Goal: Task Accomplishment & Management: Use online tool/utility

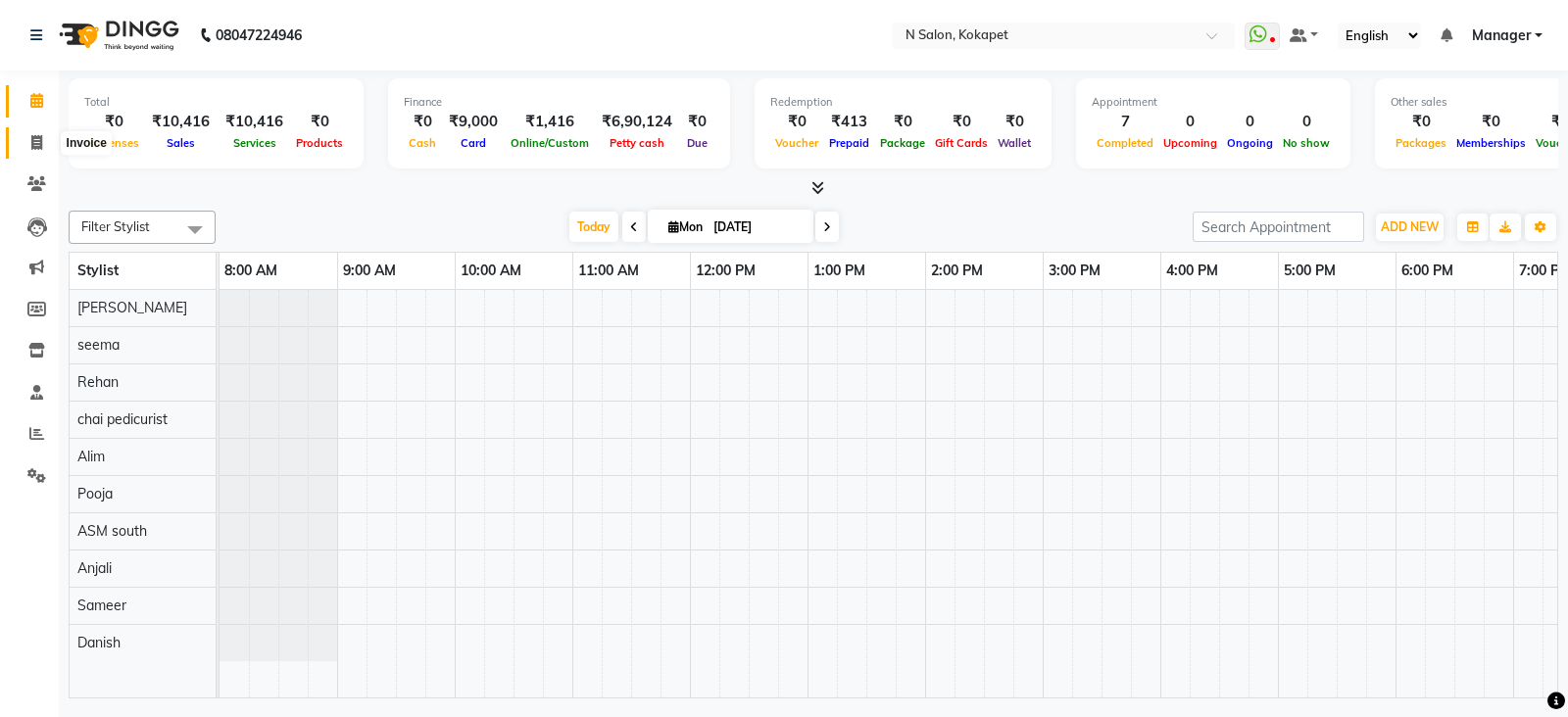
click at [40, 136] on icon at bounding box center [36, 142] width 11 height 15
select select "7256"
select select "service"
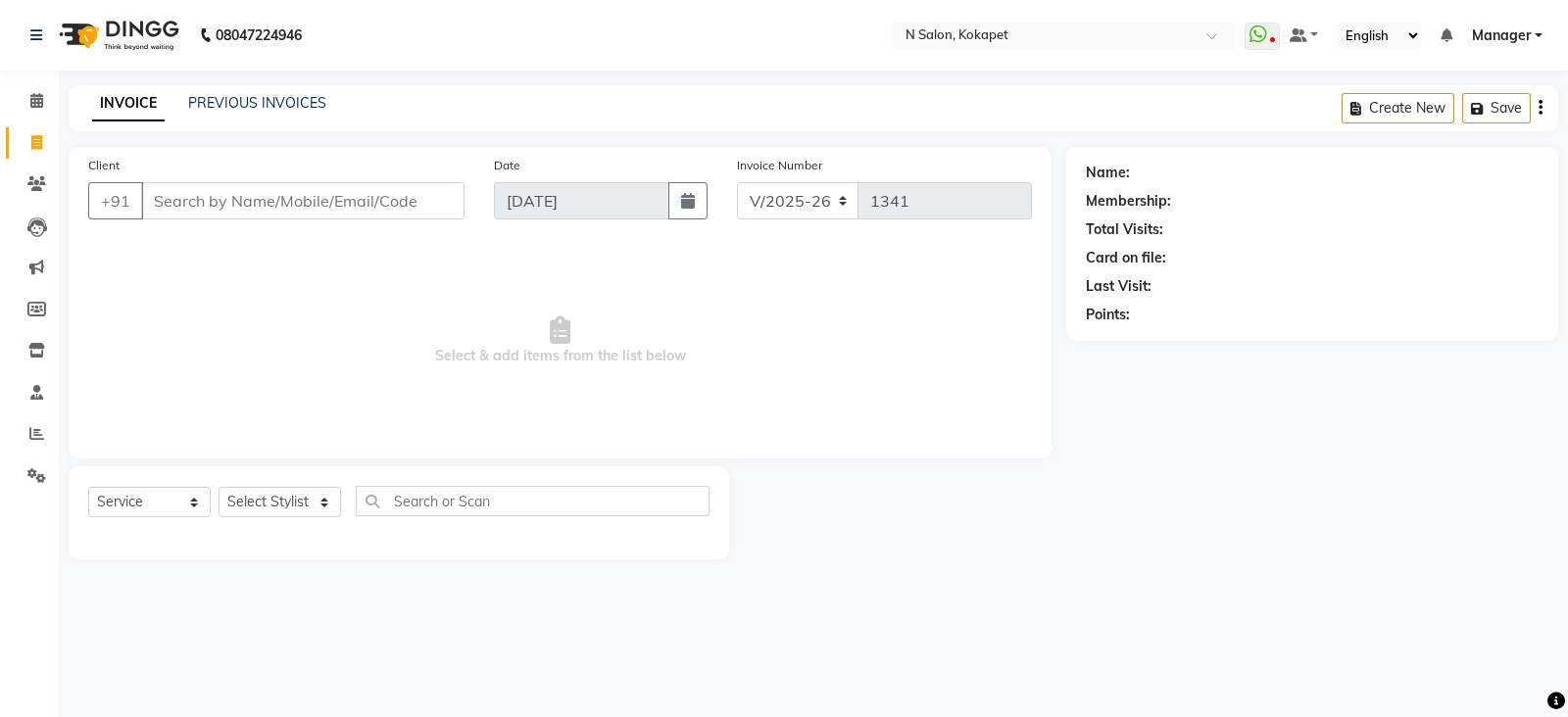
click at [249, 198] on input "Client" at bounding box center [303, 201] width 323 height 37
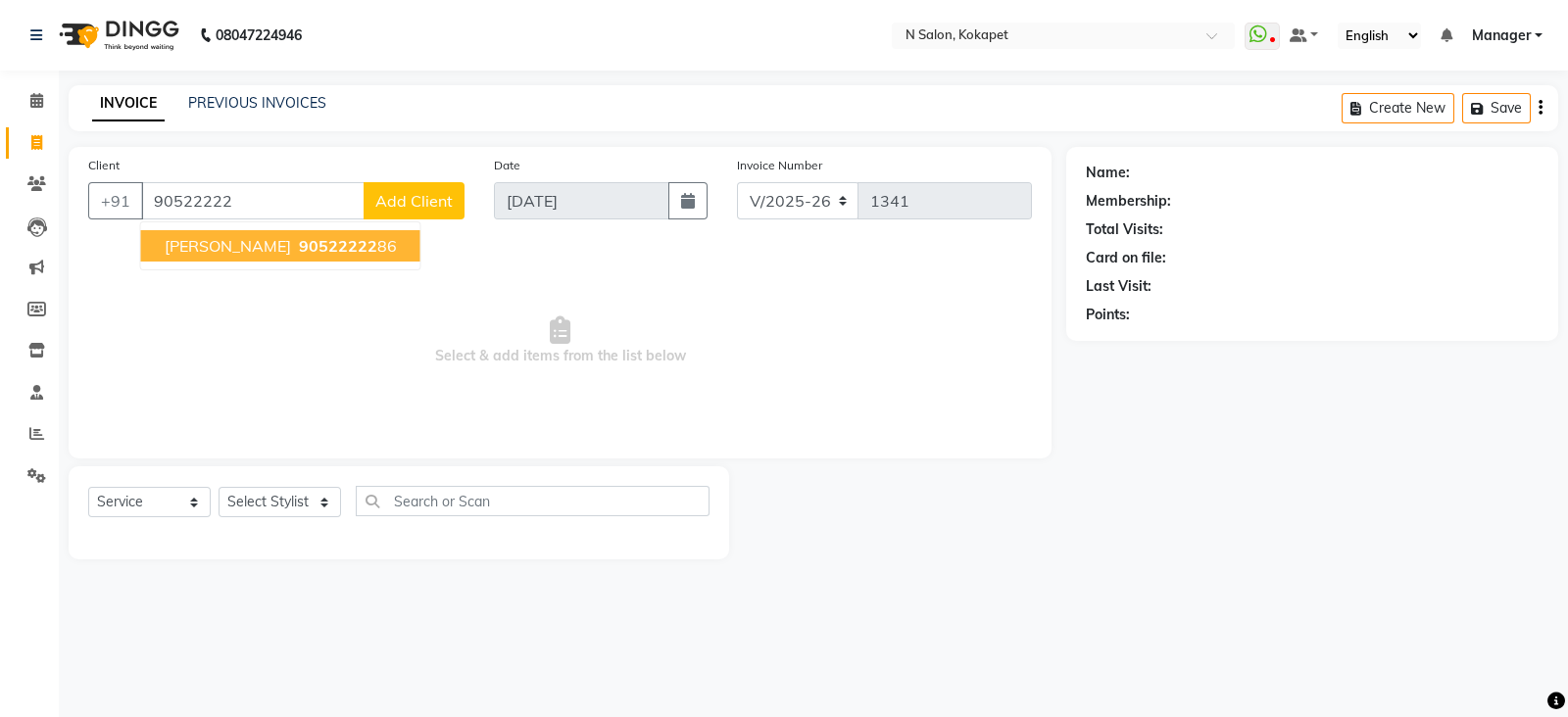
click at [299, 255] on span "90522222" at bounding box center [338, 246] width 79 height 20
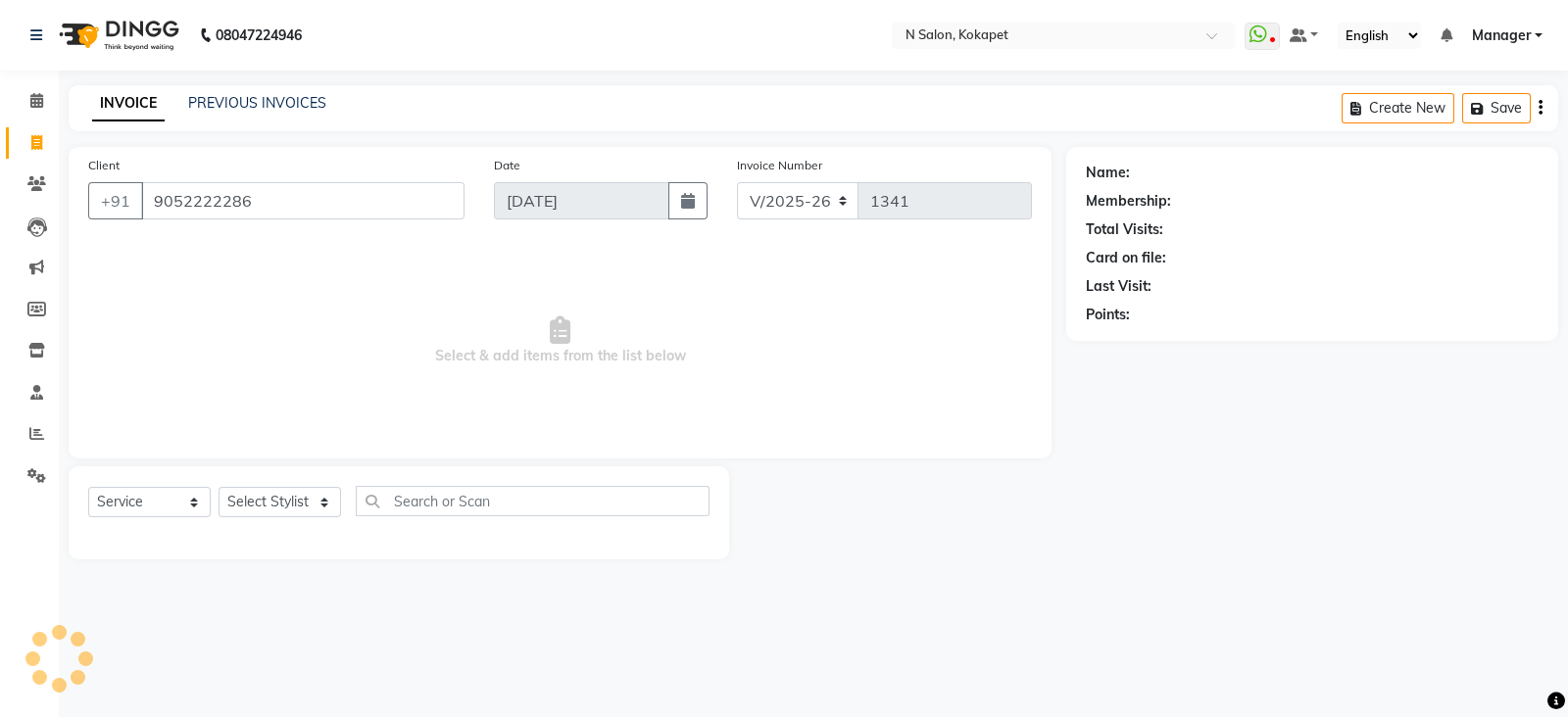
type input "9052222286"
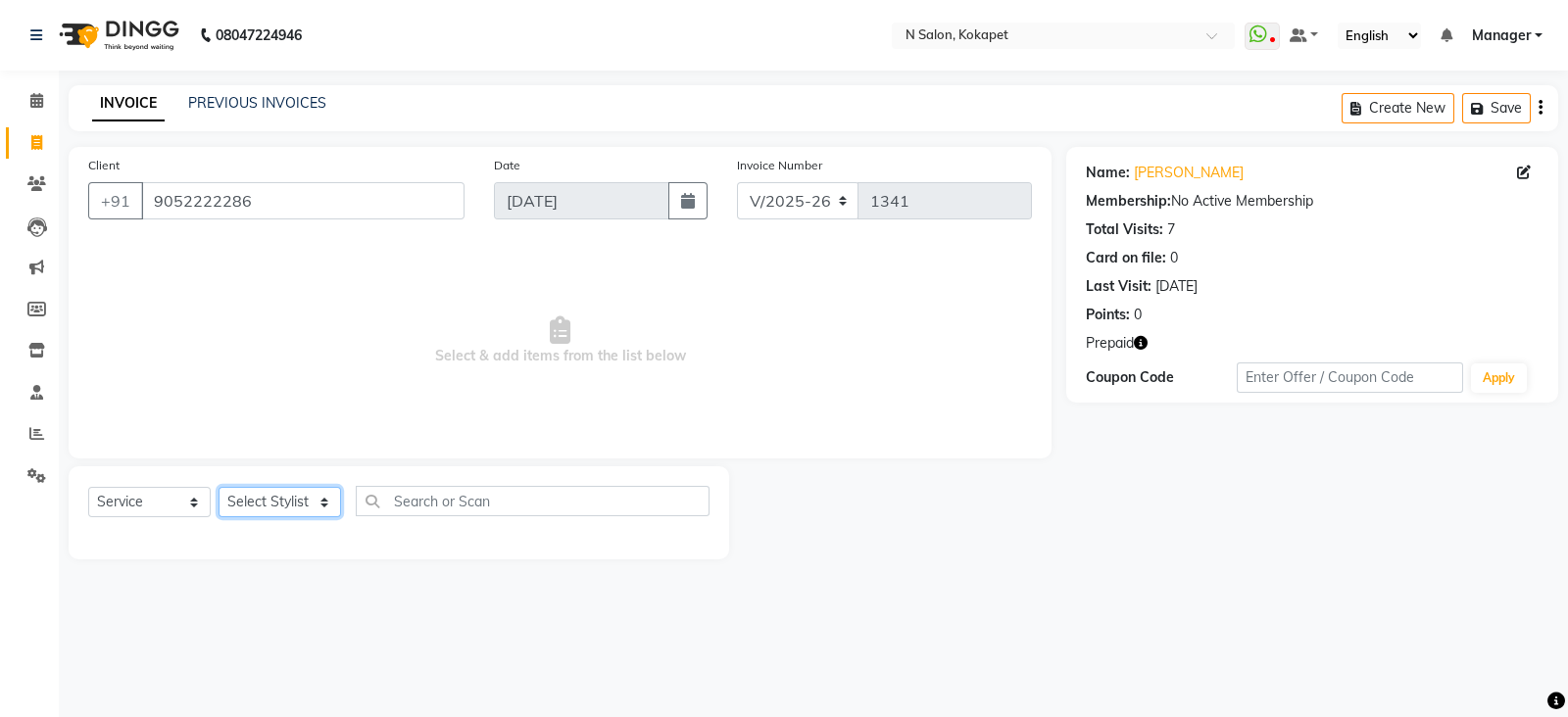
click at [288, 509] on select "Select Stylist [PERSON_NAME] ASM south [PERSON_NAME] pedicurist [DEMOGRAPHIC_DA…" at bounding box center [279, 502] width 123 height 30
select select "90078"
click at [218, 488] on select "Select Stylist [PERSON_NAME] ASM south [PERSON_NAME] pedicurist [DEMOGRAPHIC_DA…" at bounding box center [279, 502] width 123 height 30
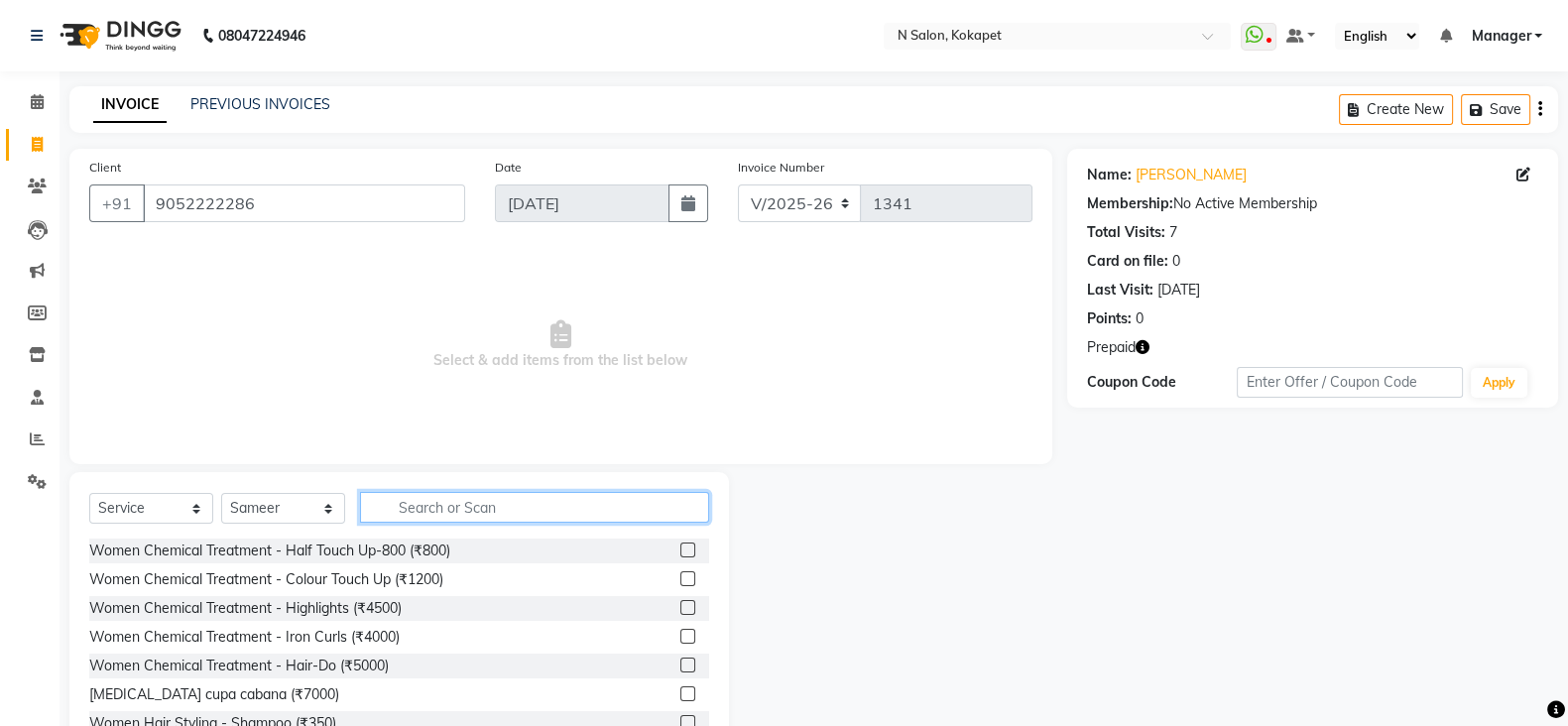
click at [495, 507] on input "text" at bounding box center [534, 507] width 349 height 31
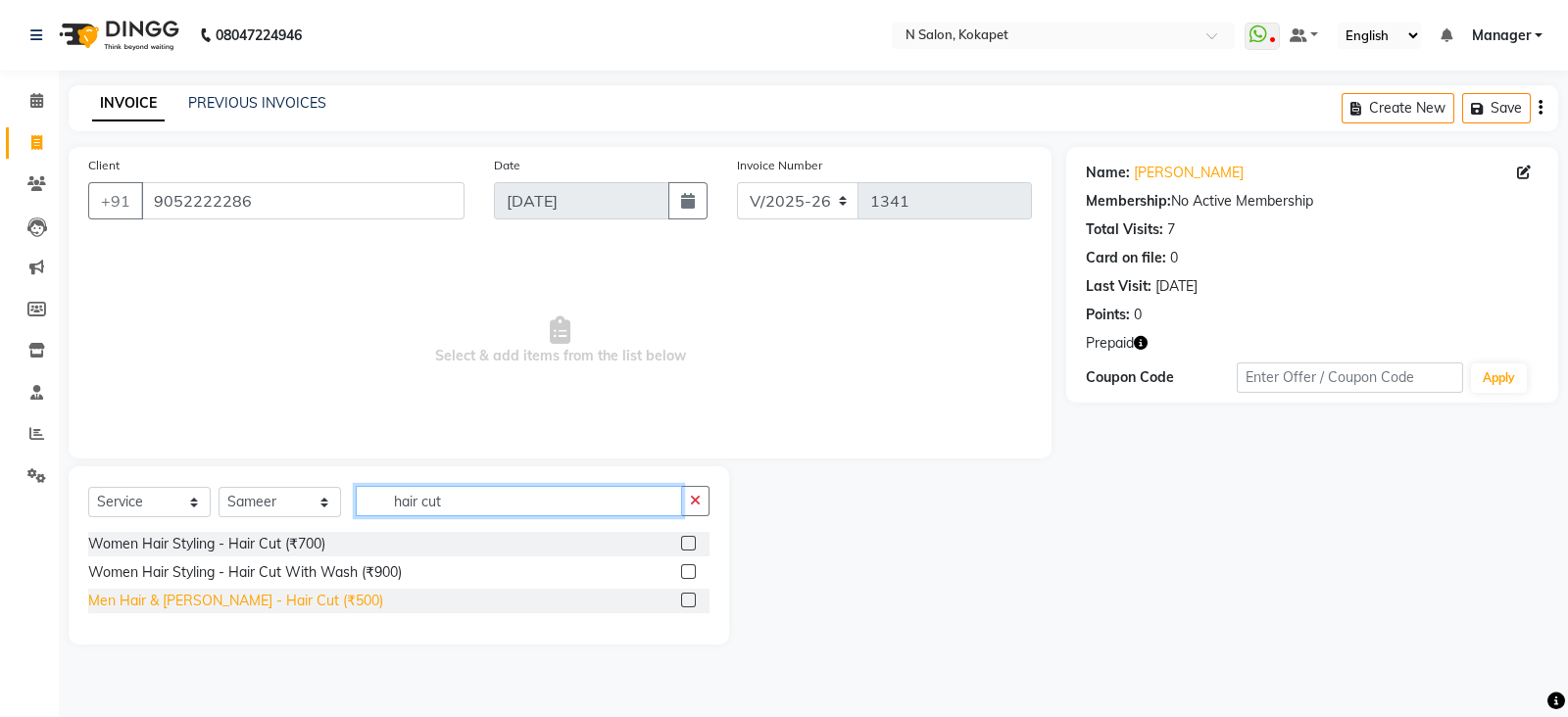
type input "hair cut"
click at [250, 610] on div "Men Hair & [PERSON_NAME] - Hair Cut (₹500)" at bounding box center [236, 601] width 295 height 21
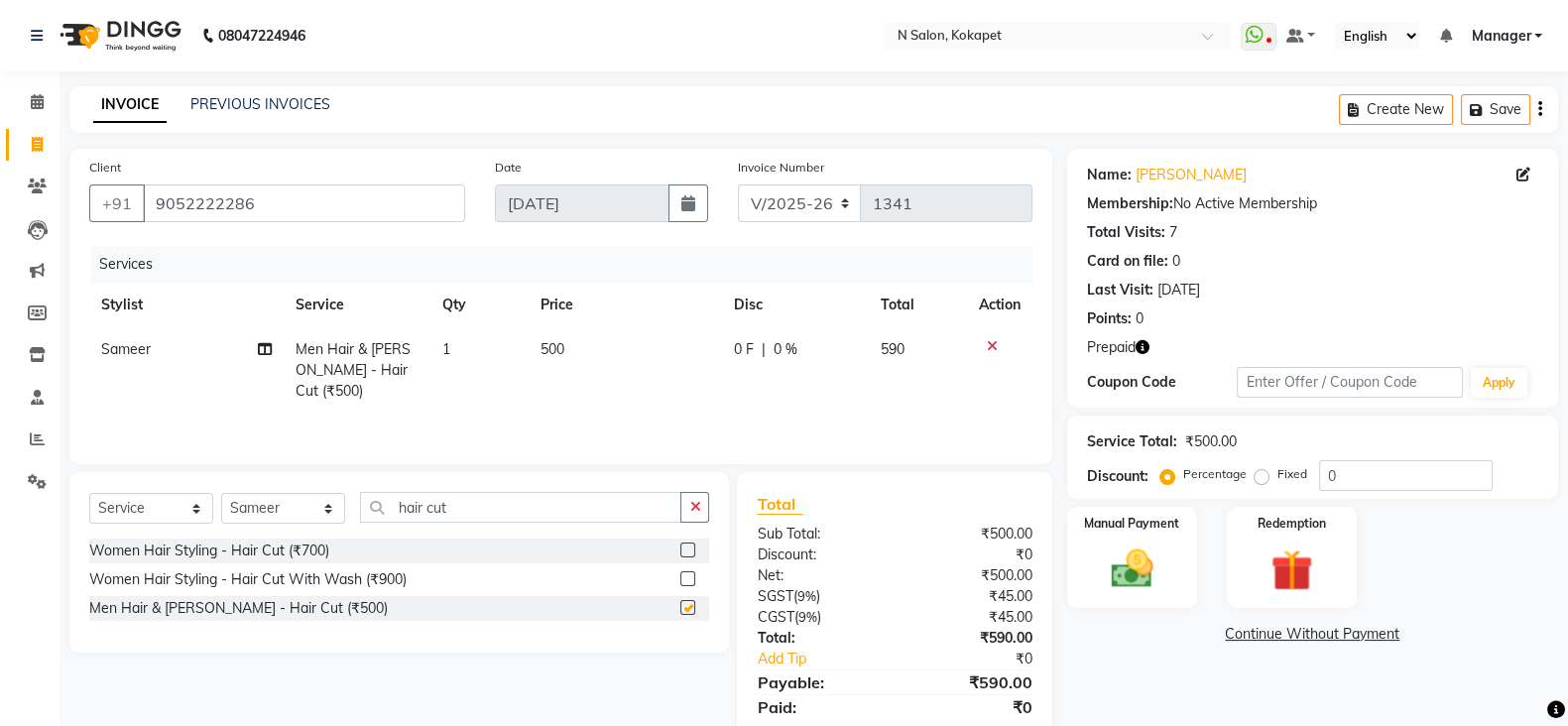
checkbox input "false"
drag, startPoint x: 483, startPoint y: 499, endPoint x: 312, endPoint y: 493, distance: 171.1
click at [312, 493] on div "Select Service Product Membership Package Voucher Prepaid Gift Card Select Styl…" at bounding box center [400, 515] width 620 height 47
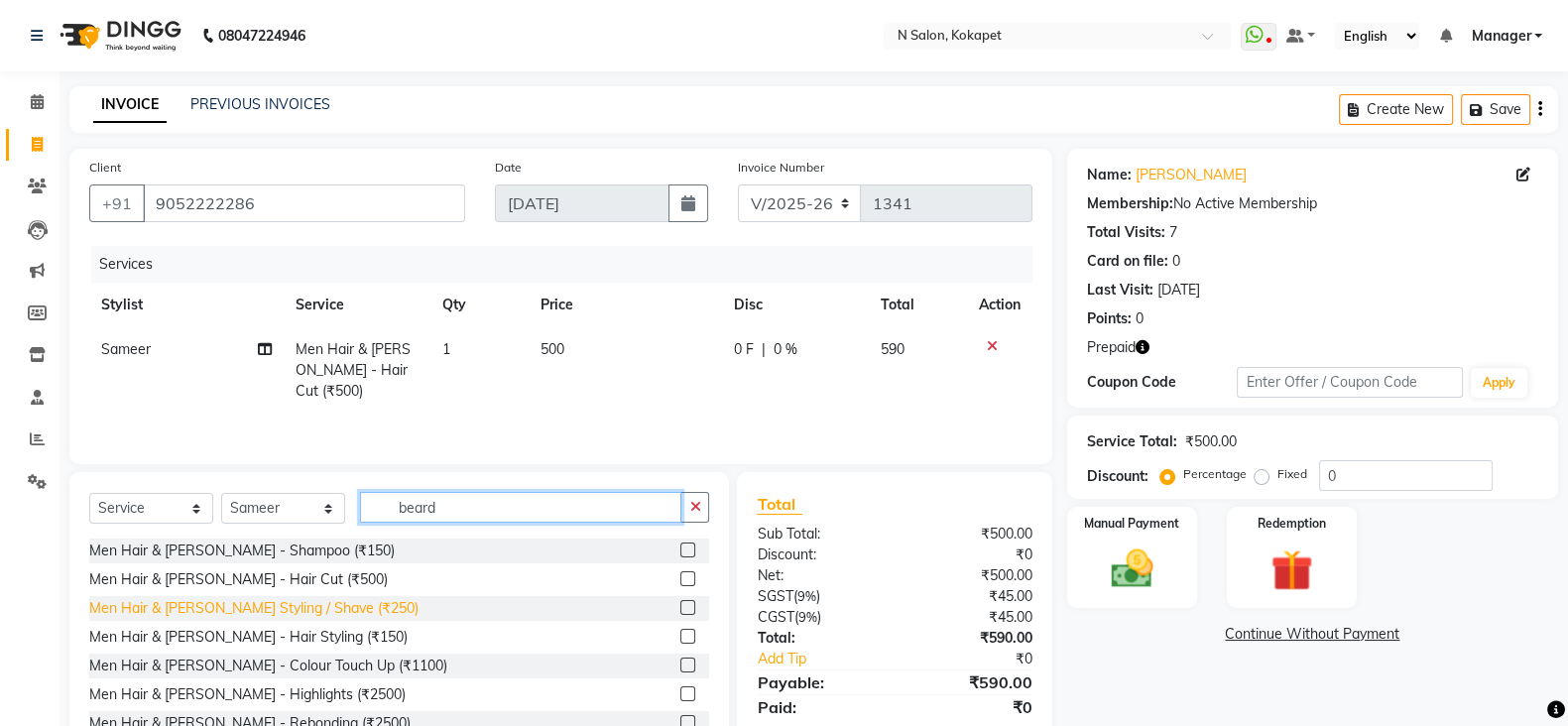
type input "beard"
click at [312, 613] on div "Men Hair & [PERSON_NAME] Styling / Shave (₹250)" at bounding box center [254, 609] width 329 height 21
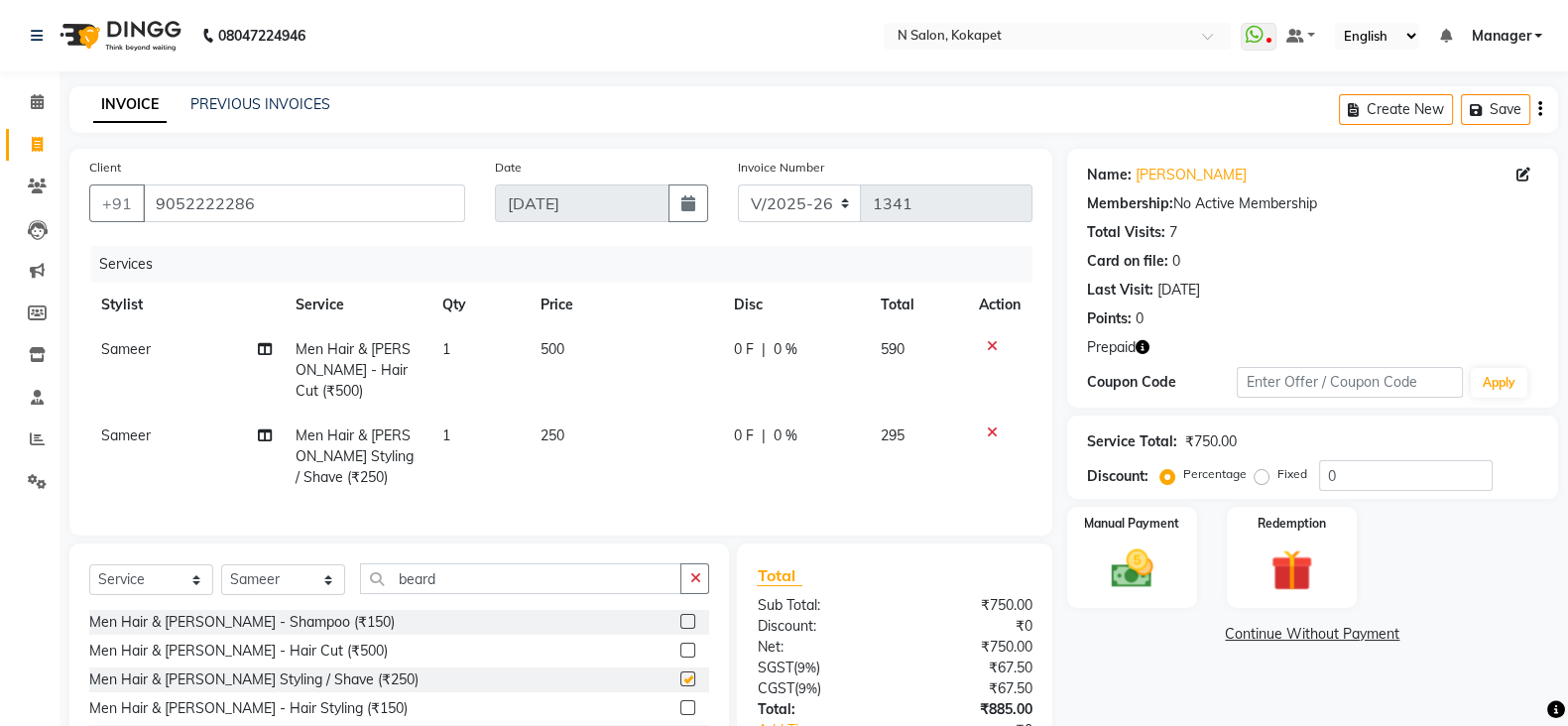
checkbox input "false"
drag, startPoint x: 474, startPoint y: 576, endPoint x: 167, endPoint y: 552, distance: 307.9
click at [167, 552] on div "Select Service Product Membership Package Voucher Prepaid Gift Card Select Styl…" at bounding box center [399, 690] width 659 height 292
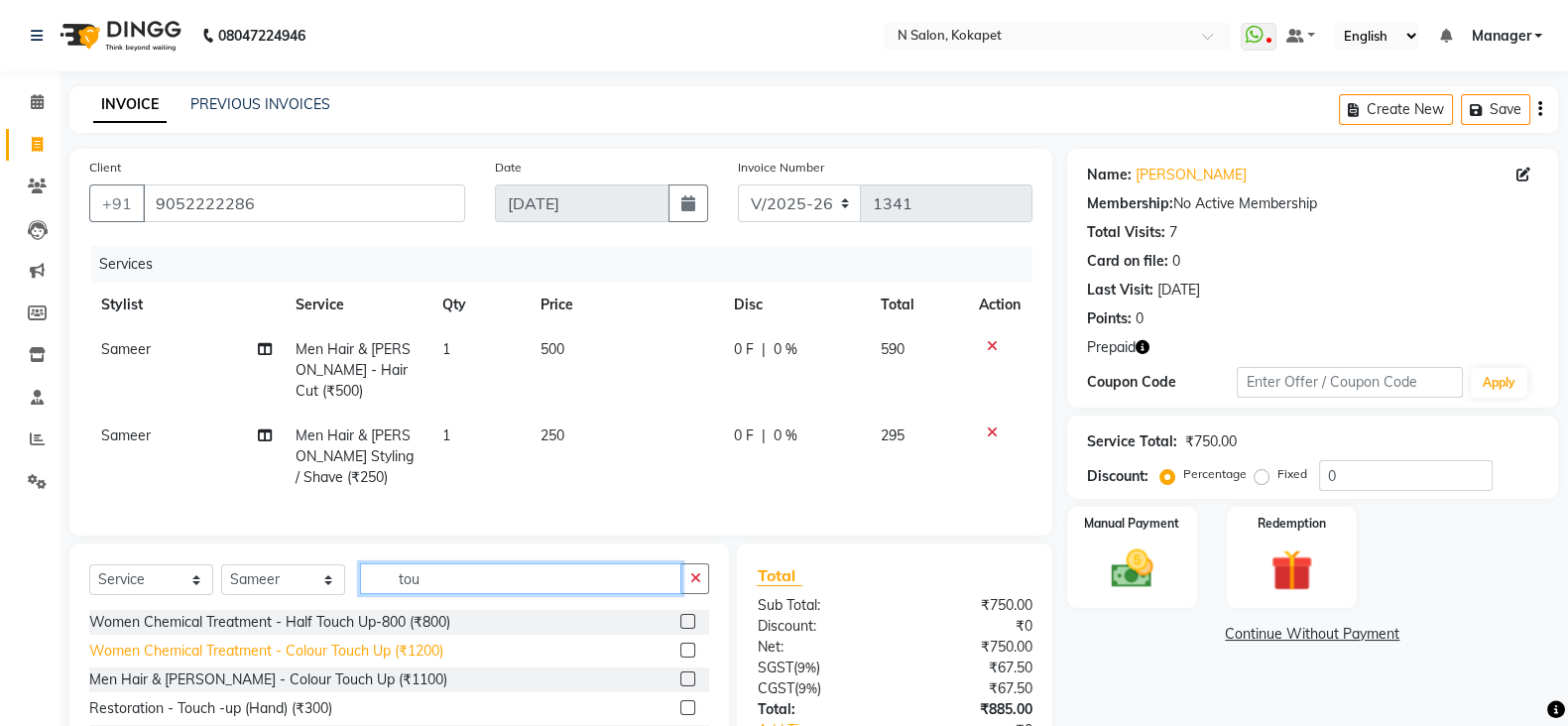
type input "tou"
click at [177, 649] on div "Women Chemical Treatment - Colour Touch Up (₹1200)" at bounding box center [266, 650] width 354 height 21
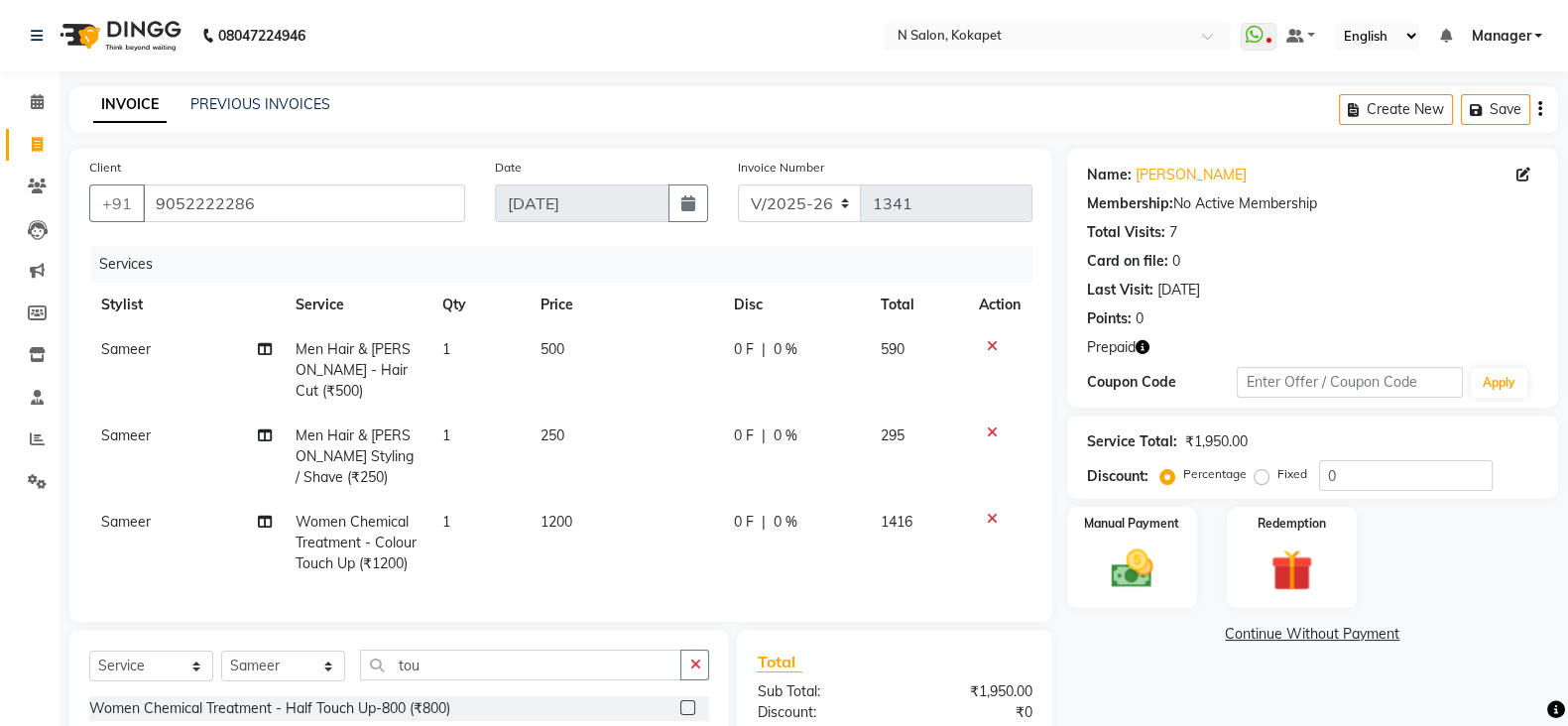
checkbox input "false"
click at [573, 364] on td "500" at bounding box center [626, 370] width 195 height 87
select select "90078"
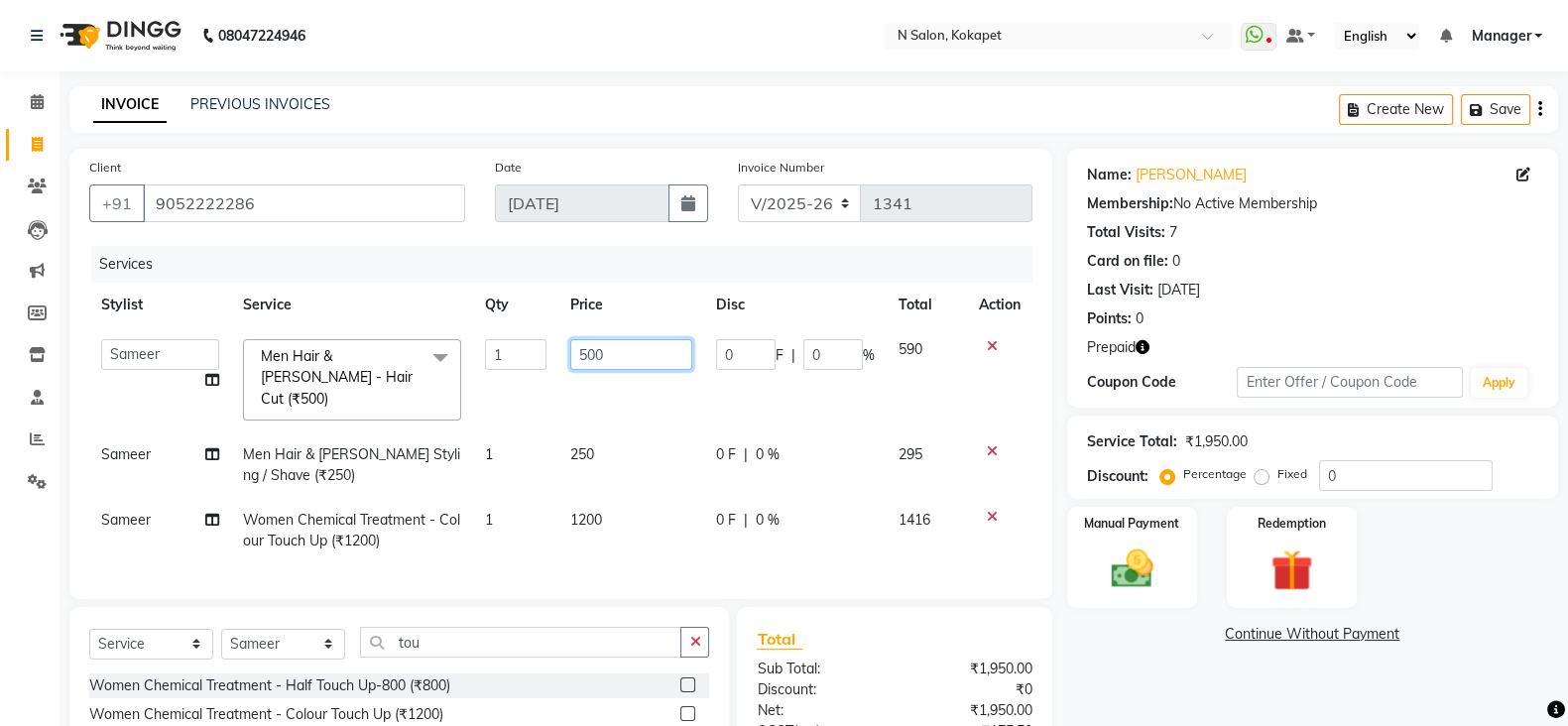
drag, startPoint x: 610, startPoint y: 356, endPoint x: 451, endPoint y: 343, distance: 159.5
click at [451, 343] on tr "[PERSON_NAME] ASM south [PERSON_NAME] pedicurist [DEMOGRAPHIC_DATA] Manager [PE…" at bounding box center [561, 380] width 944 height 105
type input "450"
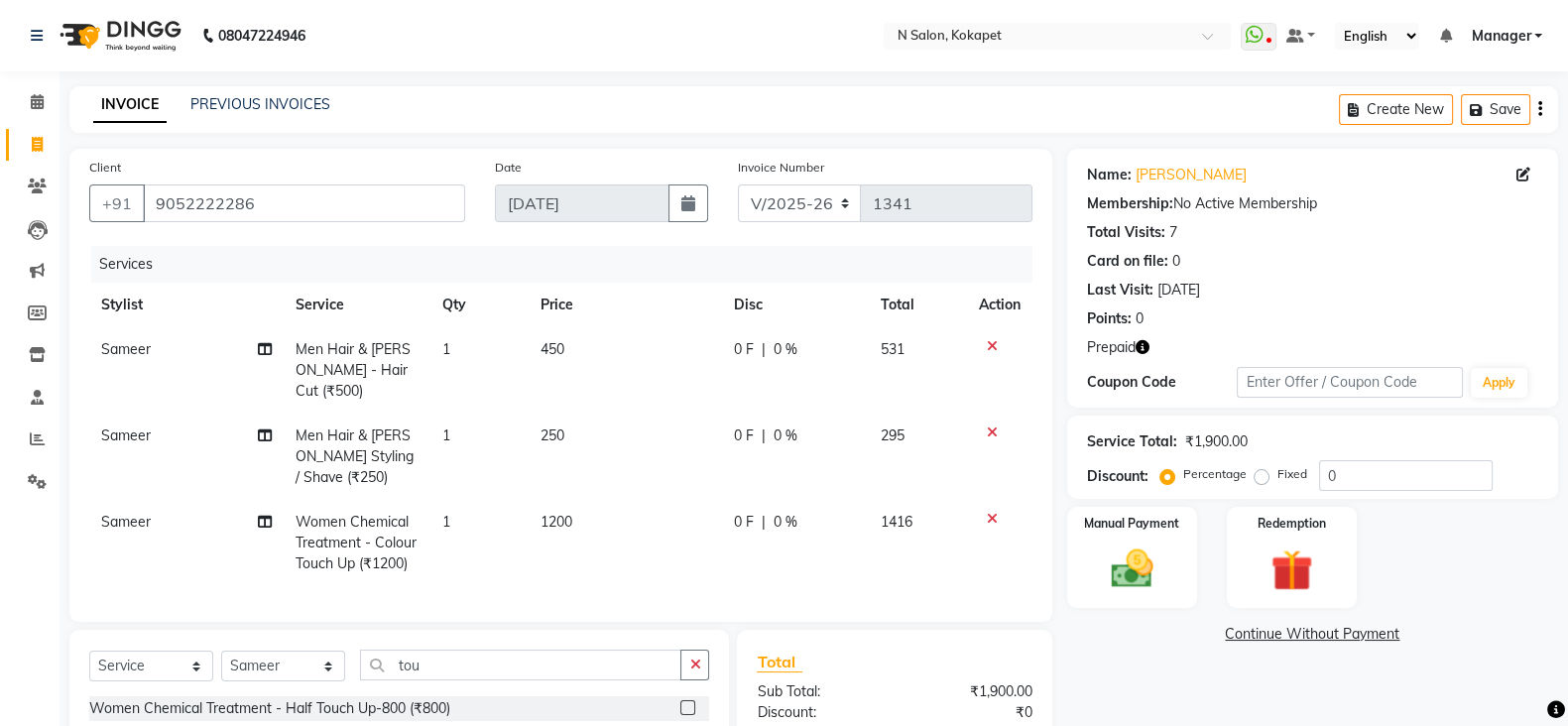
click at [554, 400] on tbody "Sameer Men Hair & [PERSON_NAME] - Hair Cut (₹500) 1 450 0 F | 0 % 531 Sameer Me…" at bounding box center [561, 456] width 944 height 259
click at [1143, 342] on icon "button" at bounding box center [1142, 347] width 14 height 14
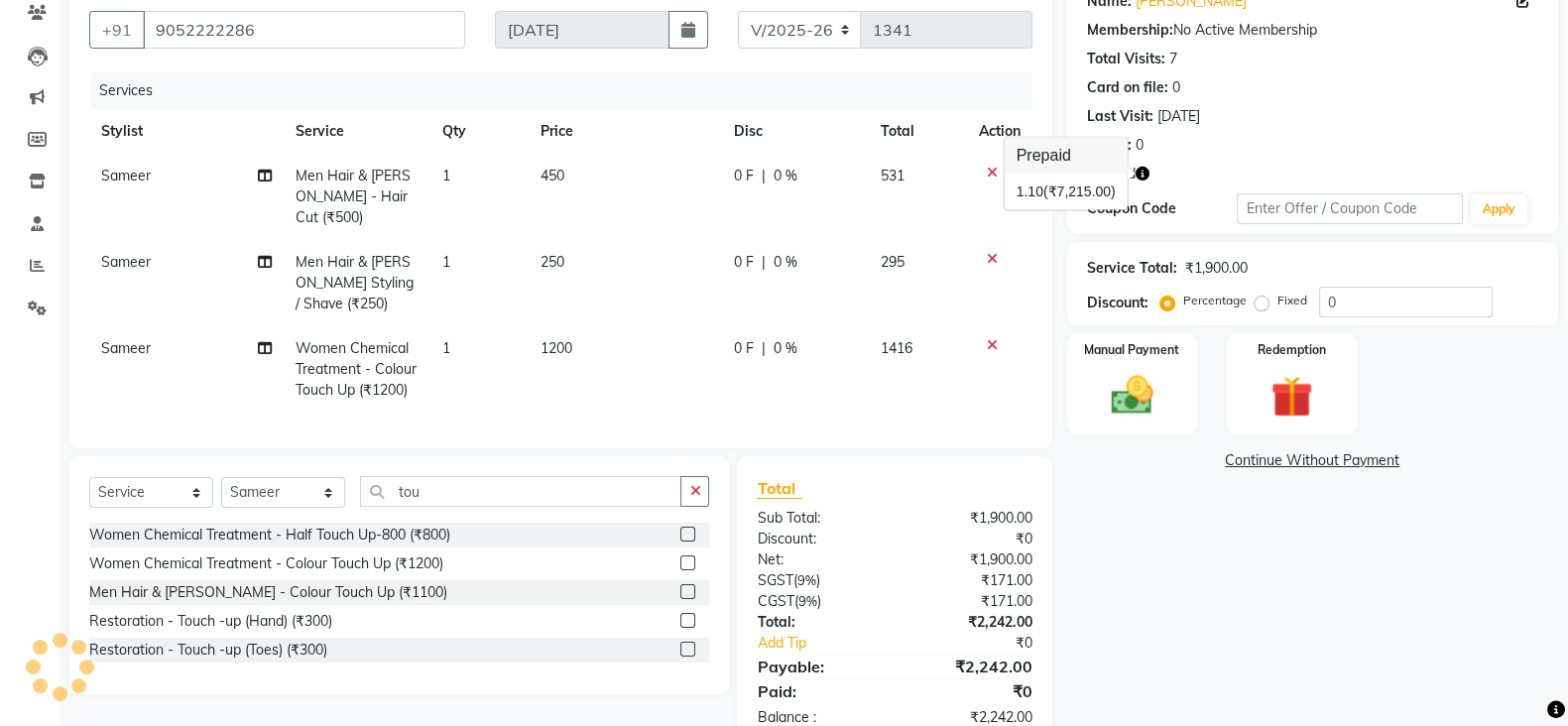
scroll to position [223, 0]
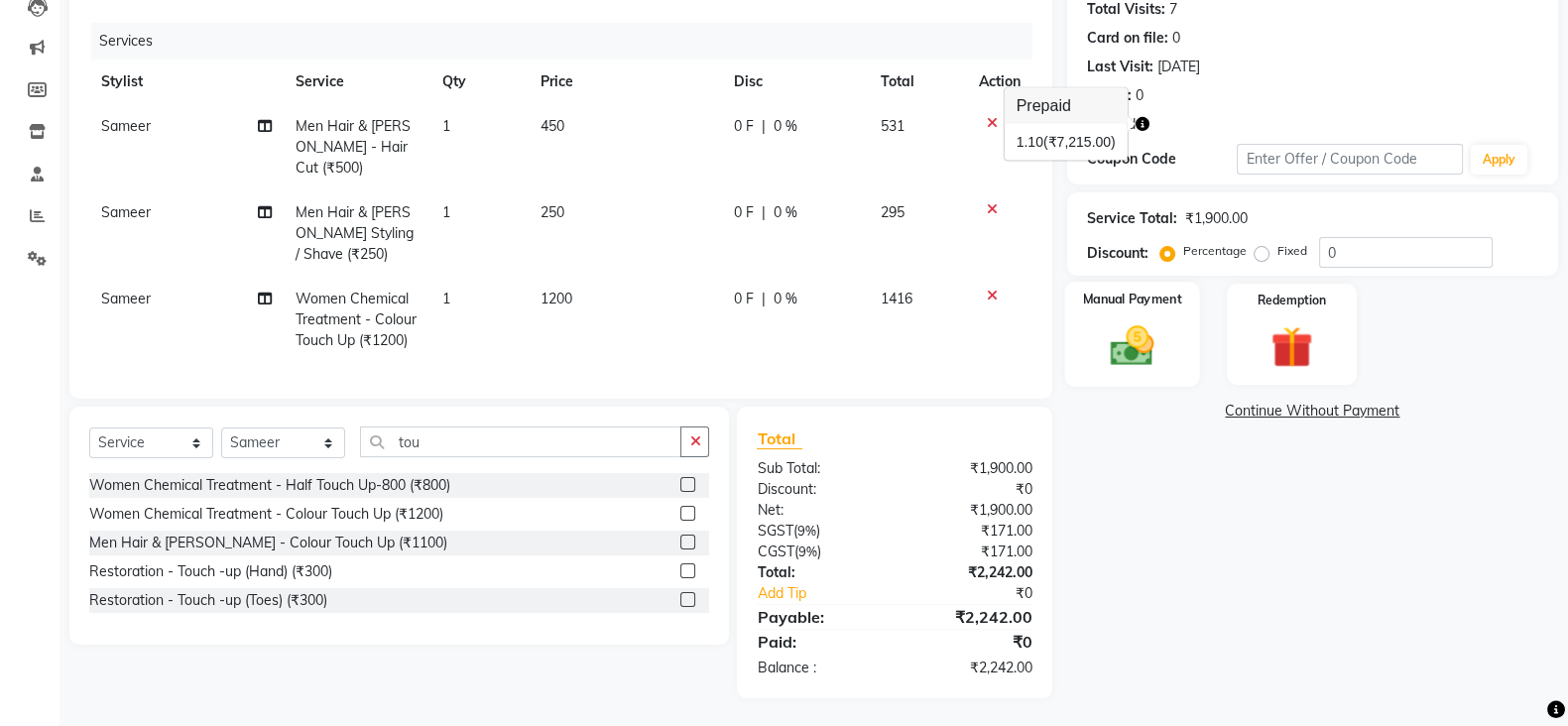
click at [1138, 359] on img at bounding box center [1132, 345] width 71 height 50
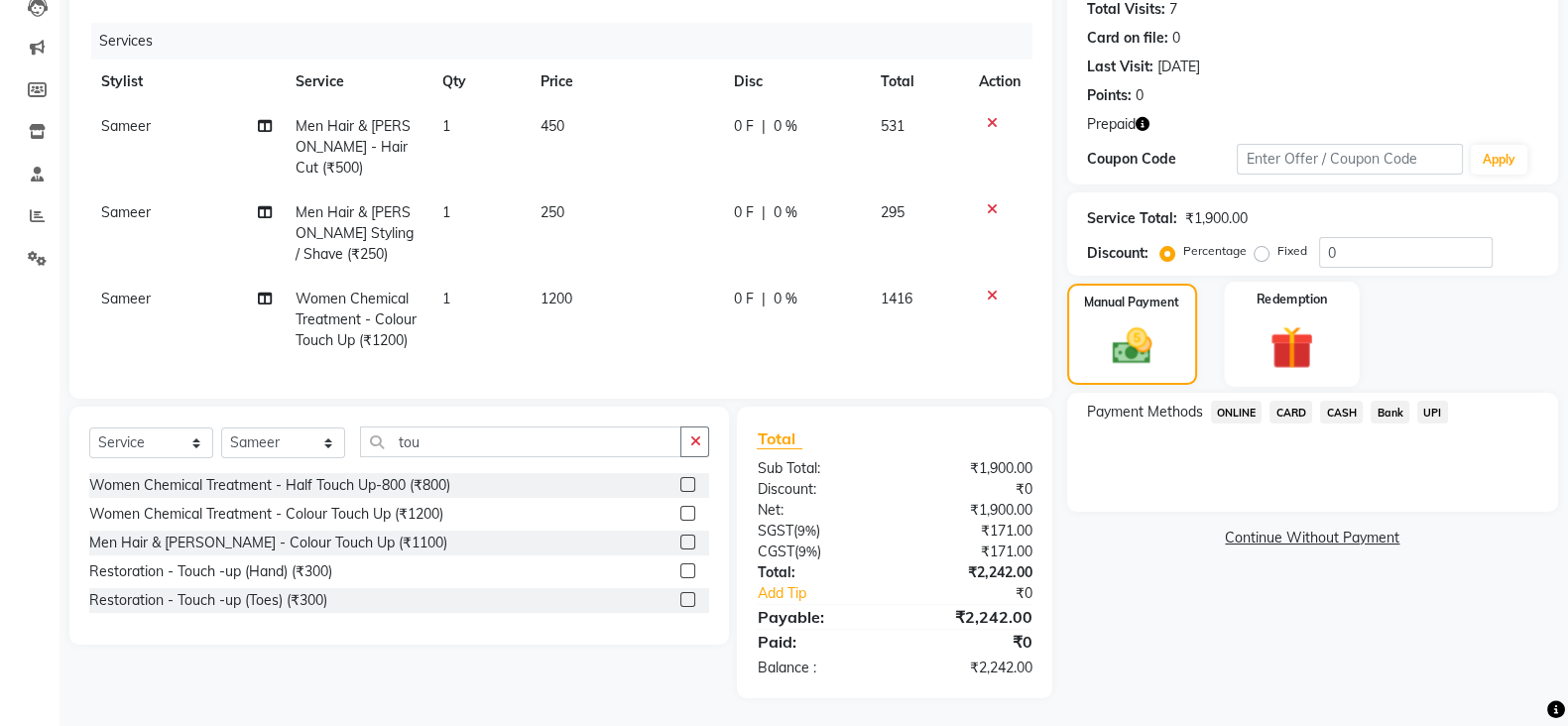
click at [1294, 354] on img at bounding box center [1292, 347] width 71 height 54
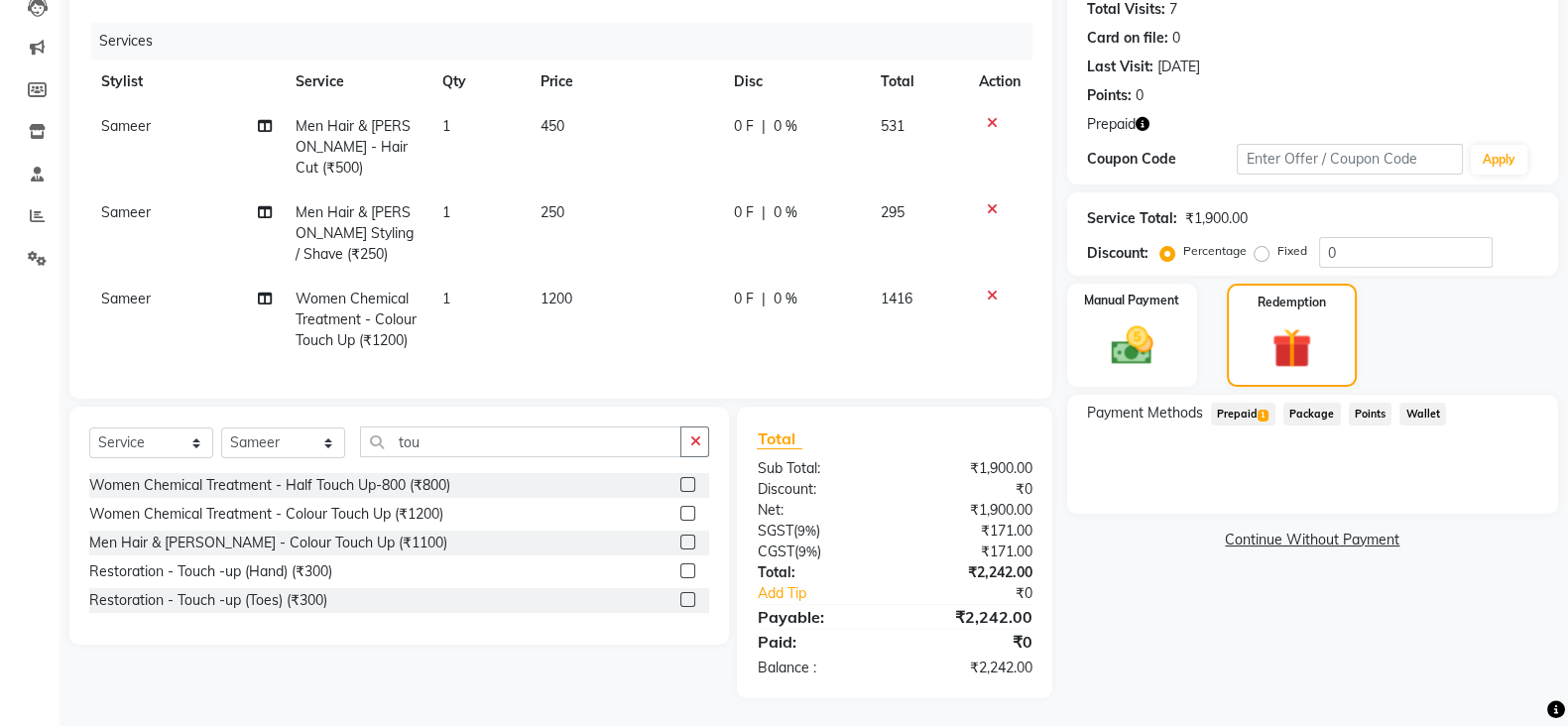
click at [1256, 417] on span "Prepaid 1" at bounding box center [1243, 414] width 65 height 23
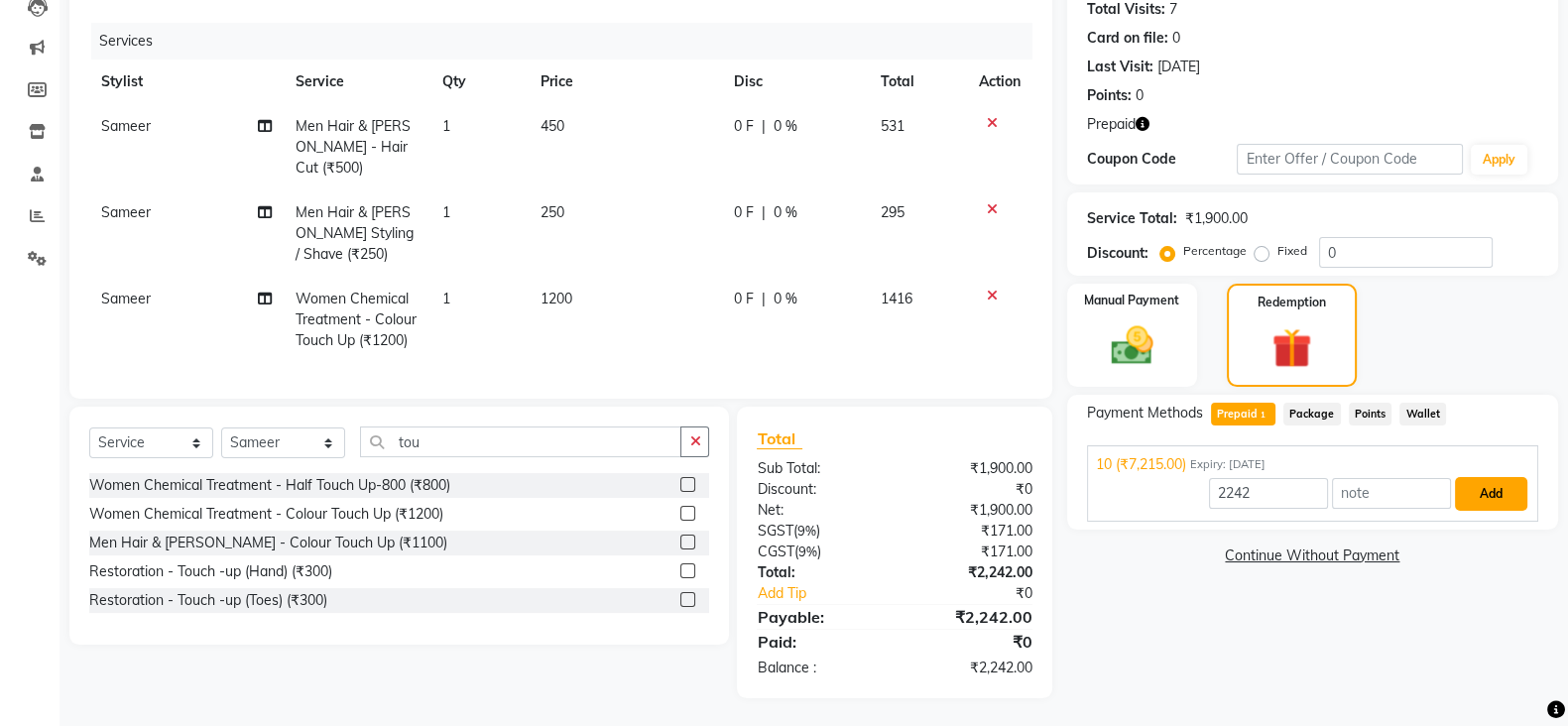
click at [1478, 478] on button "Add" at bounding box center [1490, 494] width 73 height 34
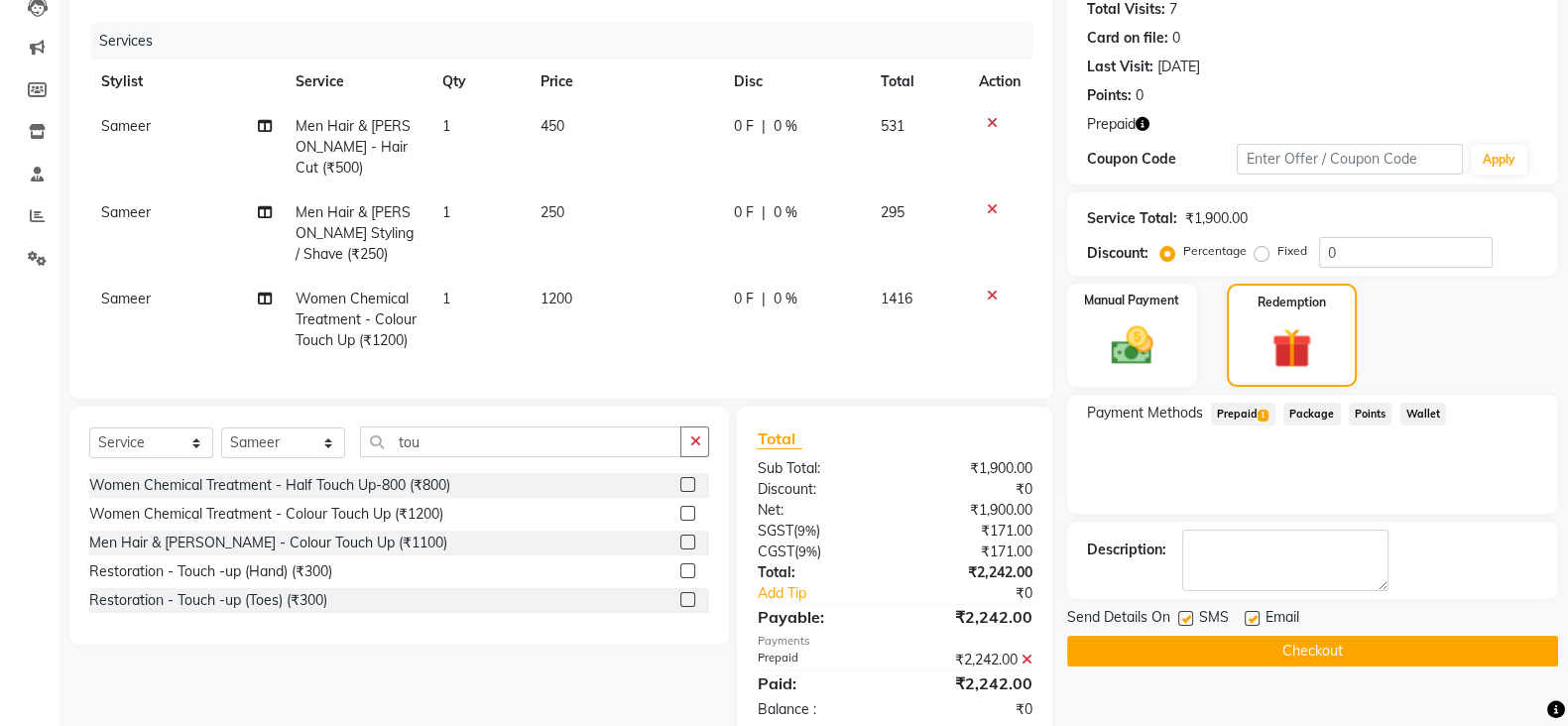
scroll to position [266, 0]
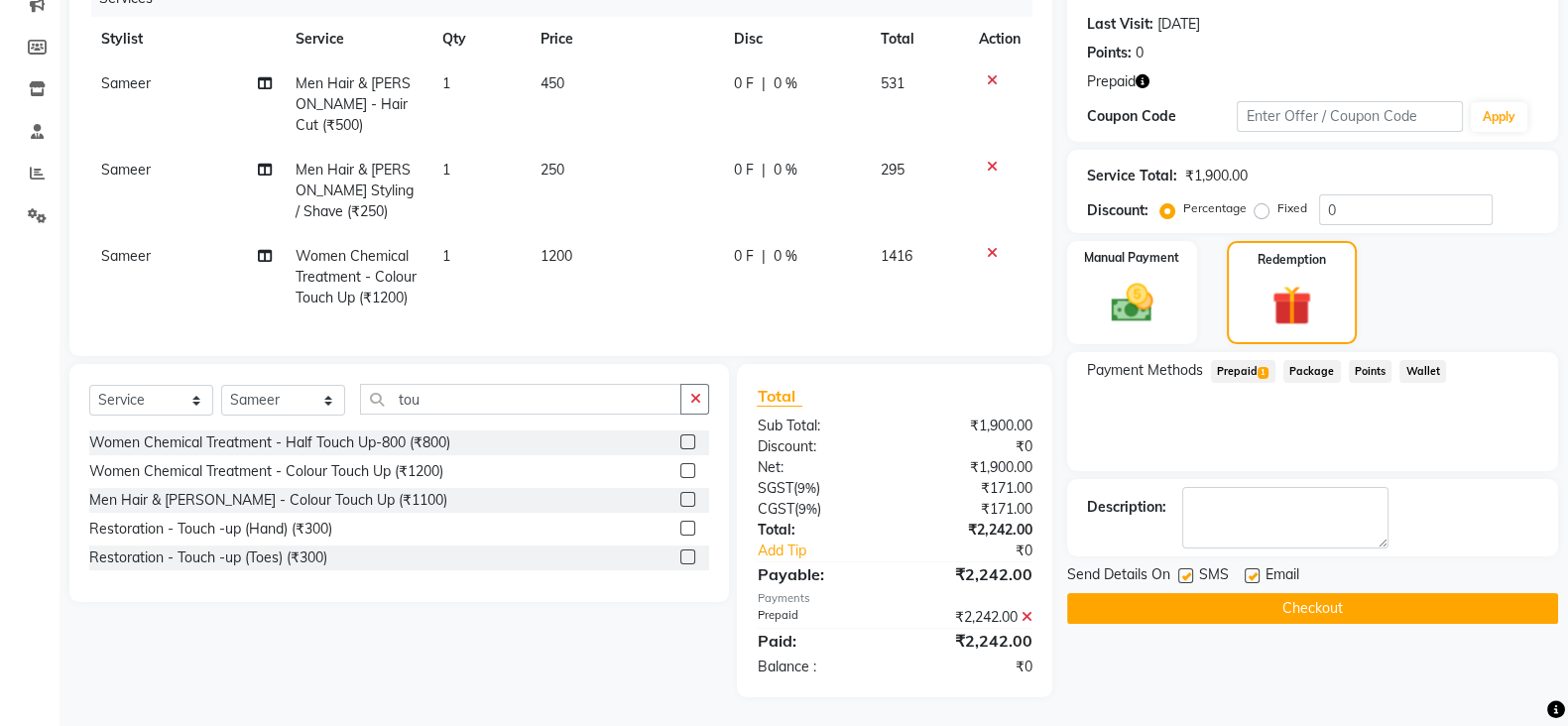
click at [1388, 612] on button "Checkout" at bounding box center [1312, 609] width 491 height 31
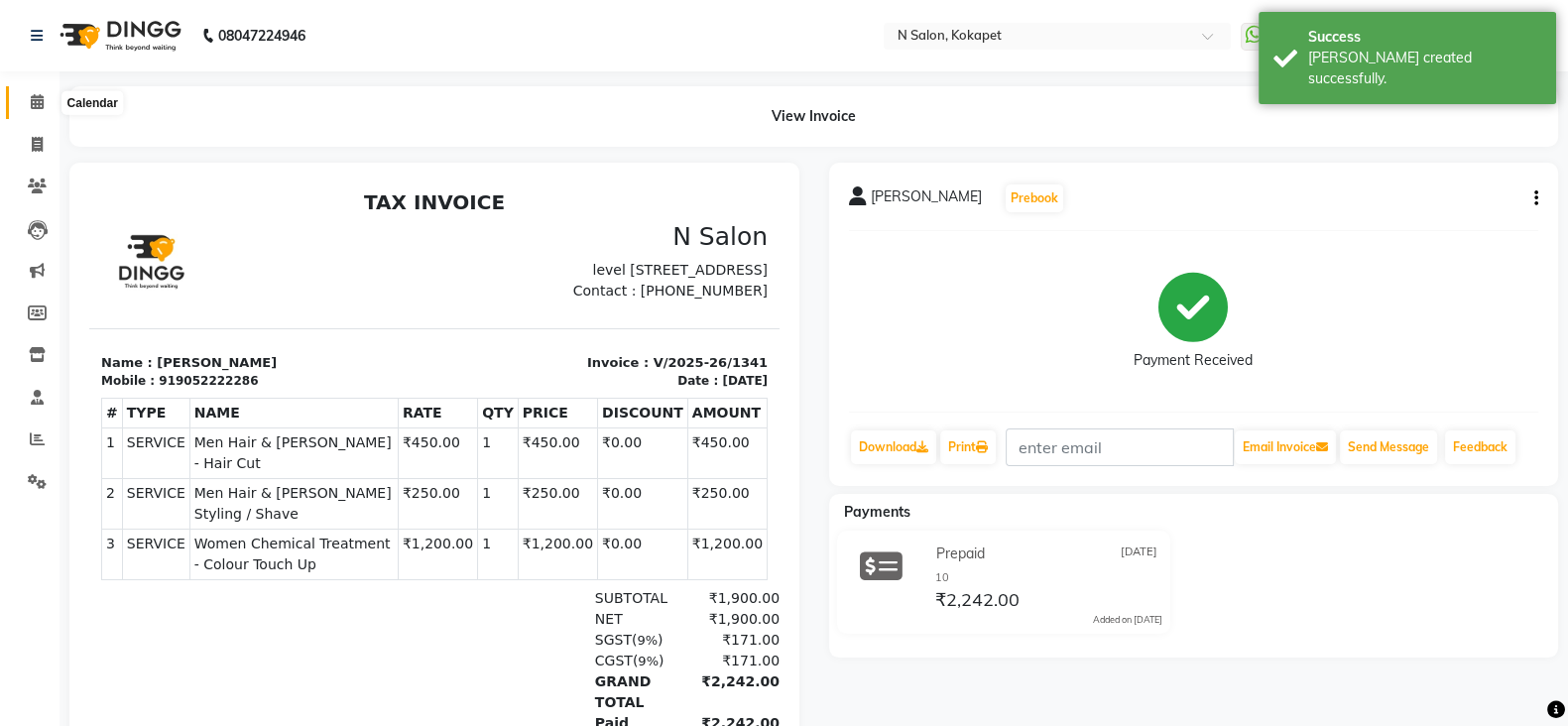
click at [31, 103] on icon at bounding box center [37, 101] width 13 height 15
